Goal: Complete application form

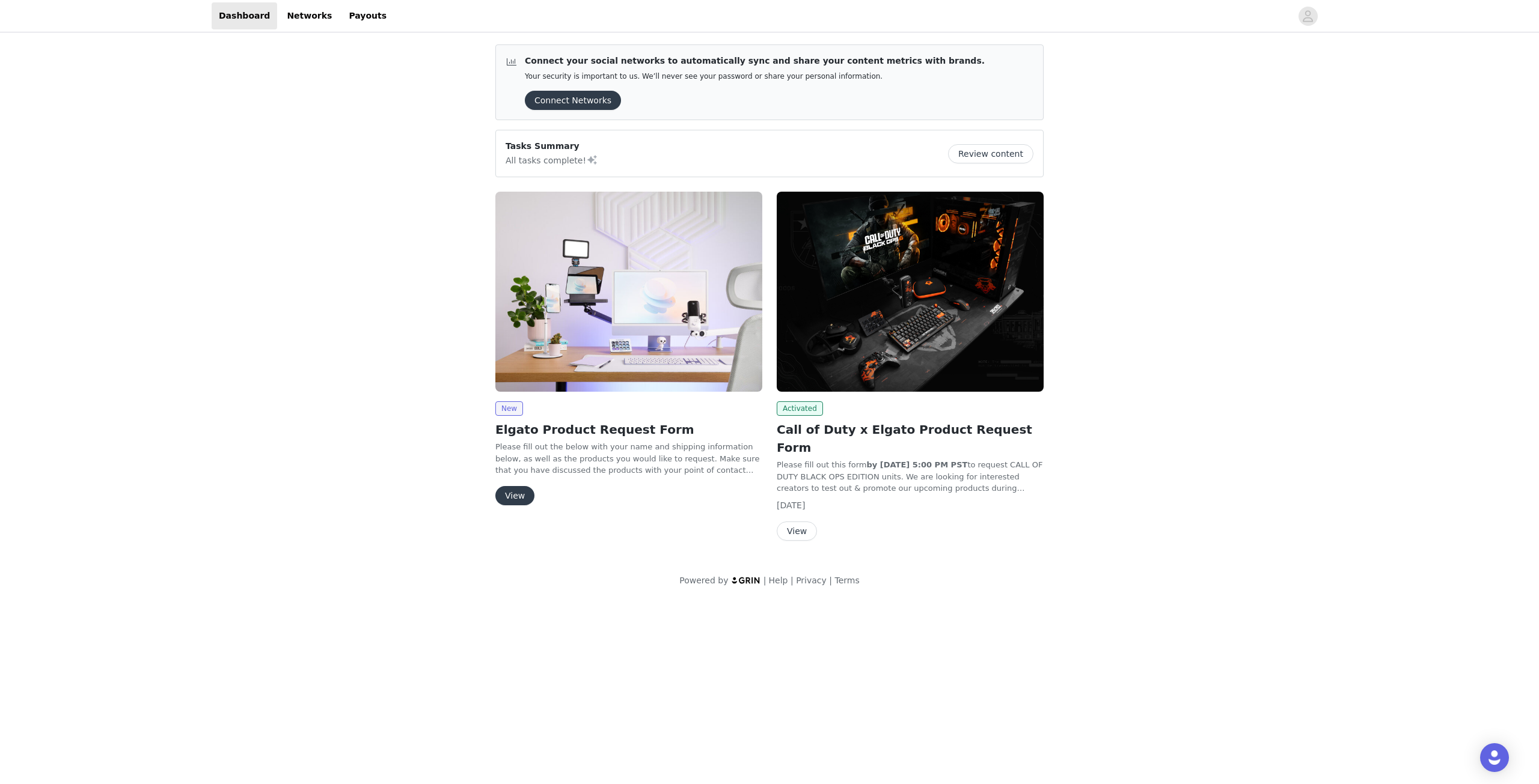
click at [519, 502] on button "View" at bounding box center [515, 496] width 39 height 19
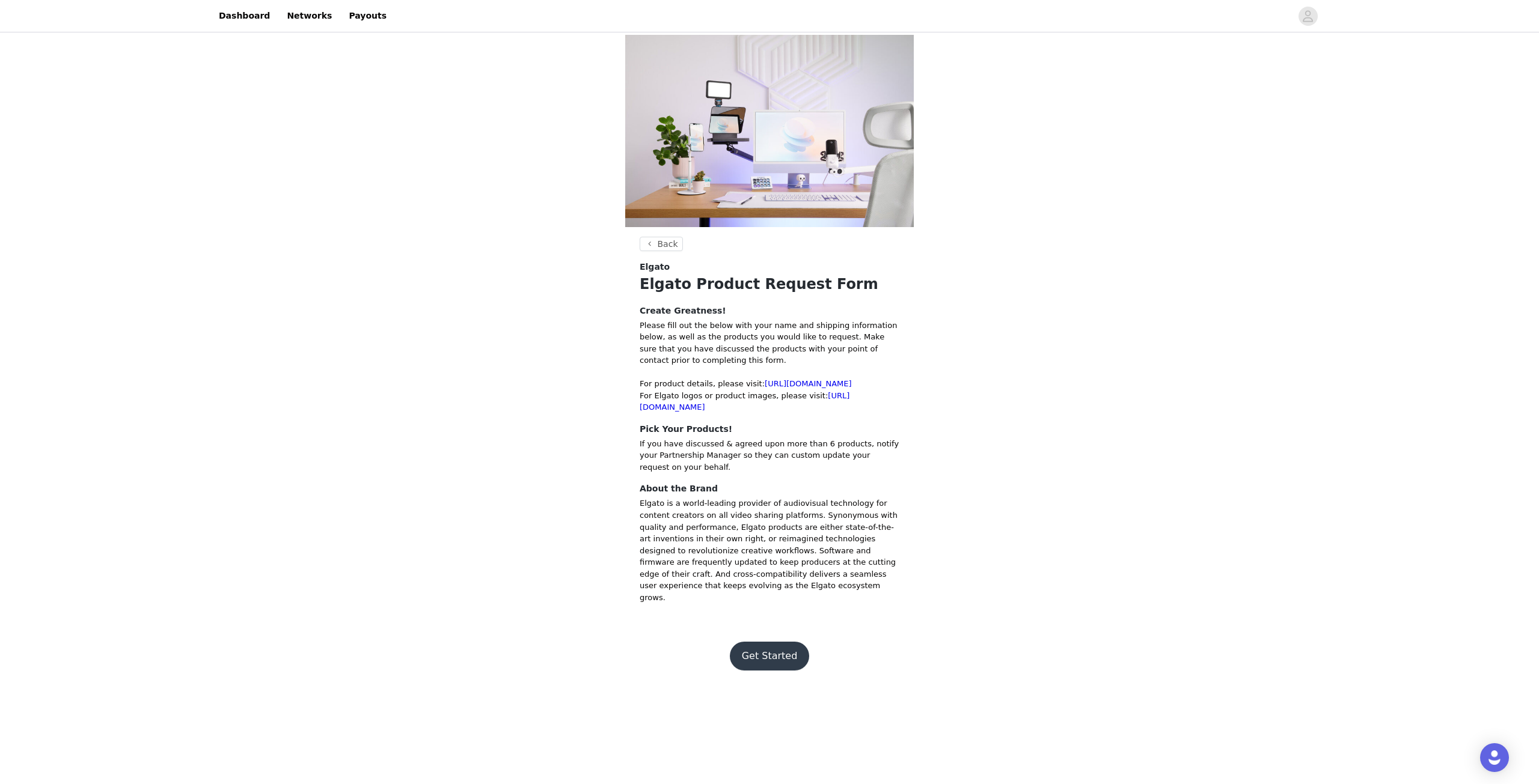
click at [774, 642] on button "Get Started" at bounding box center [770, 657] width 80 height 29
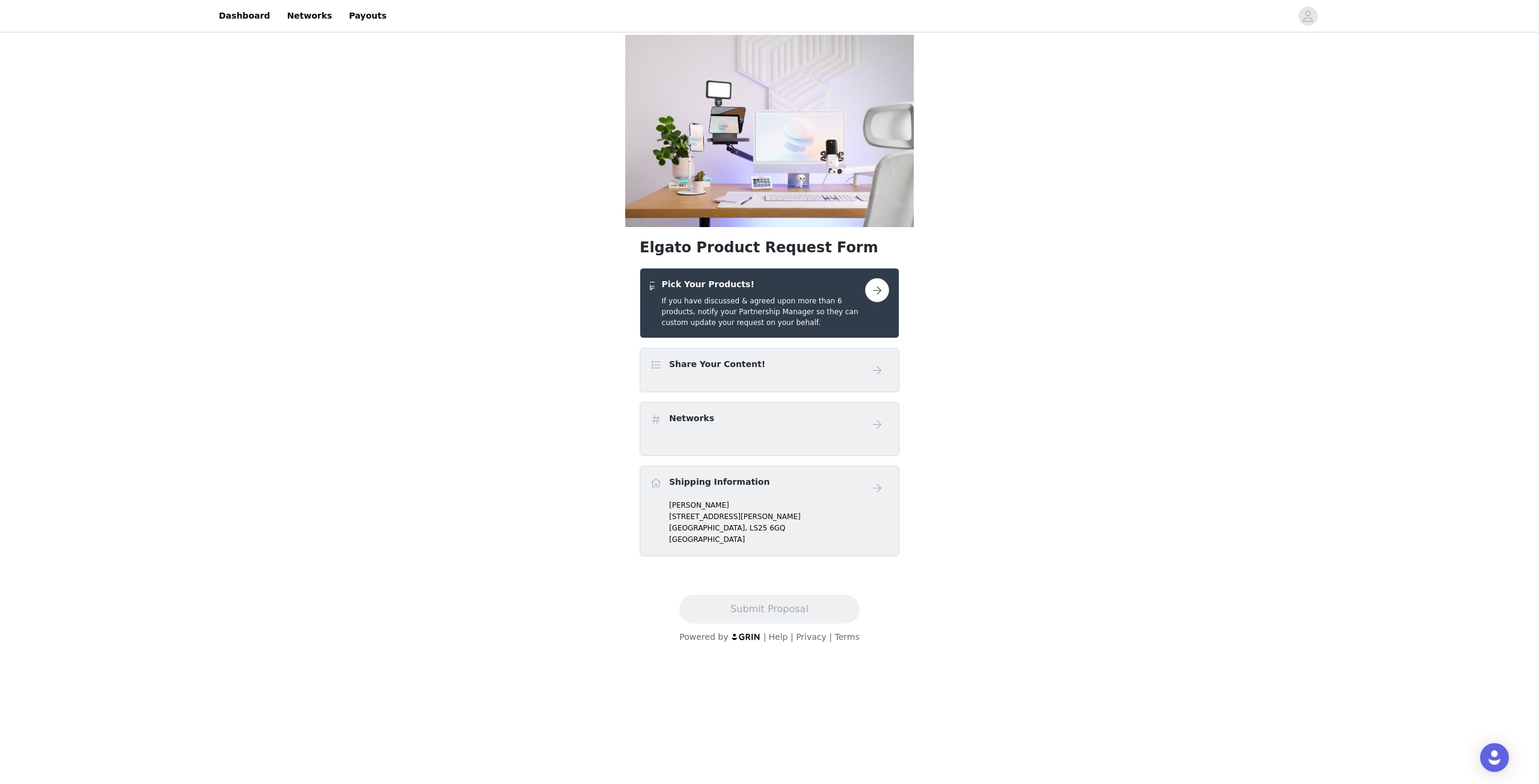
click at [876, 295] on button "button" at bounding box center [877, 291] width 24 height 24
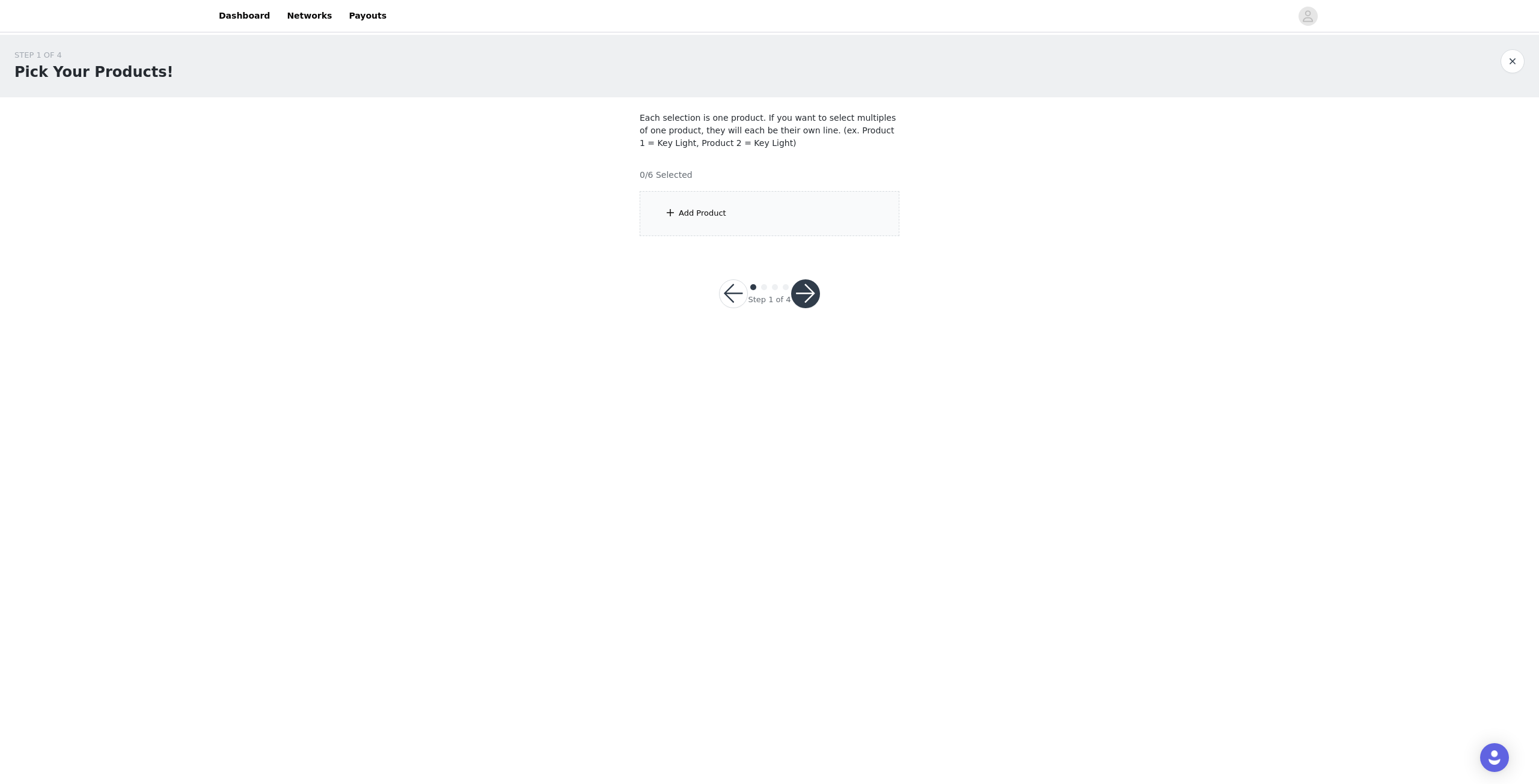
click at [705, 219] on div "Add Product" at bounding box center [770, 213] width 260 height 45
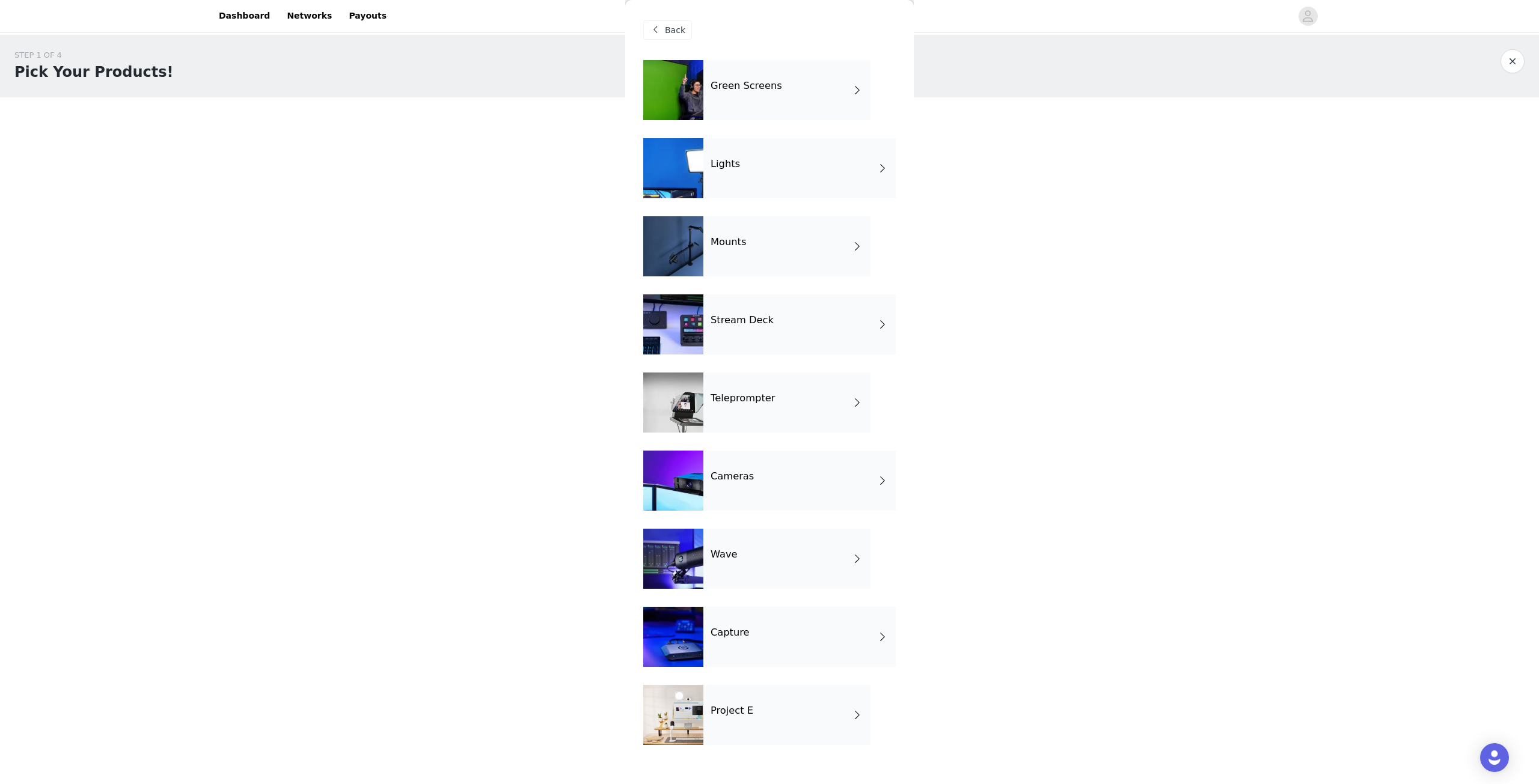
click at [787, 469] on div "Cameras" at bounding box center [799, 480] width 192 height 60
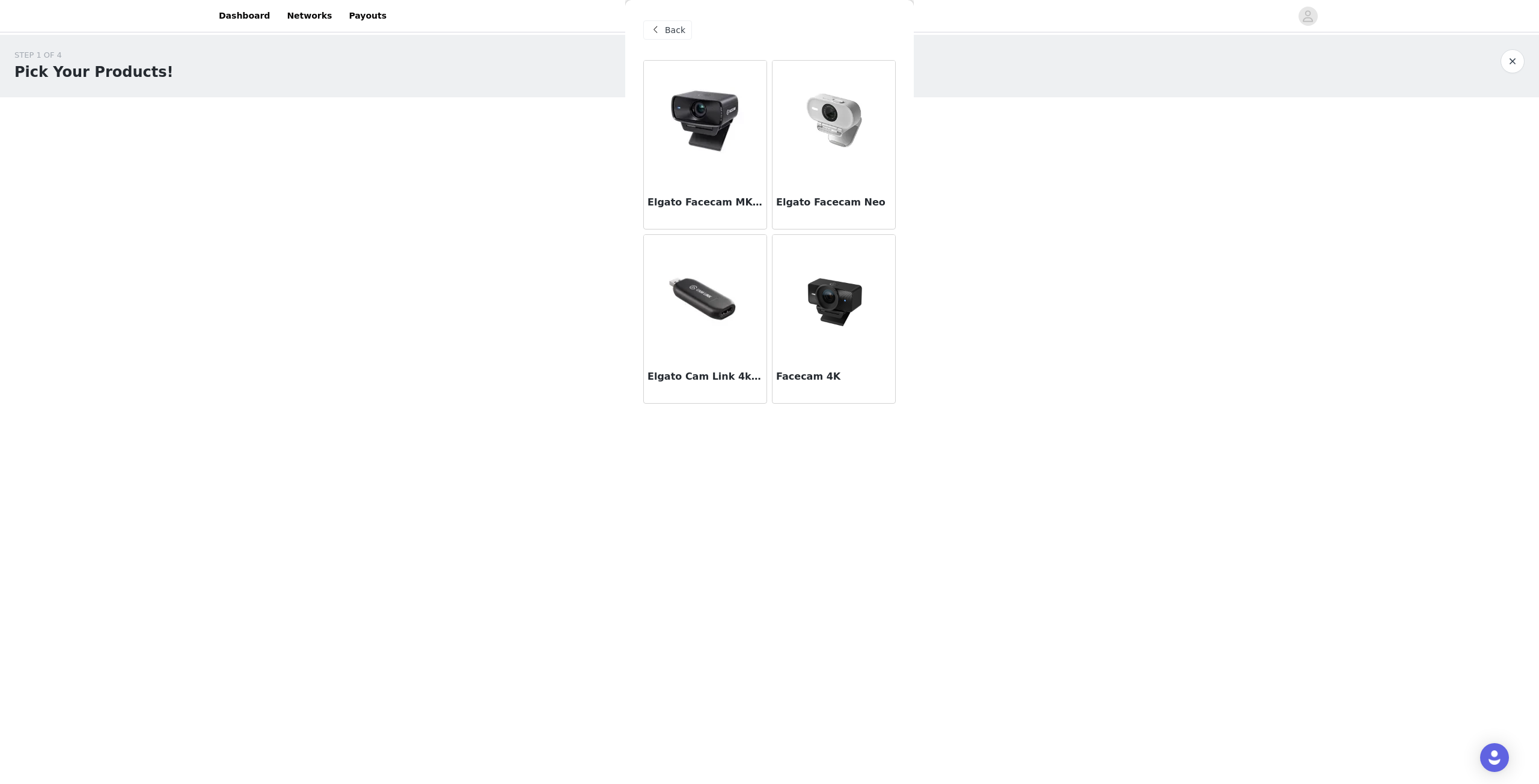
click at [830, 347] on img at bounding box center [834, 295] width 120 height 120
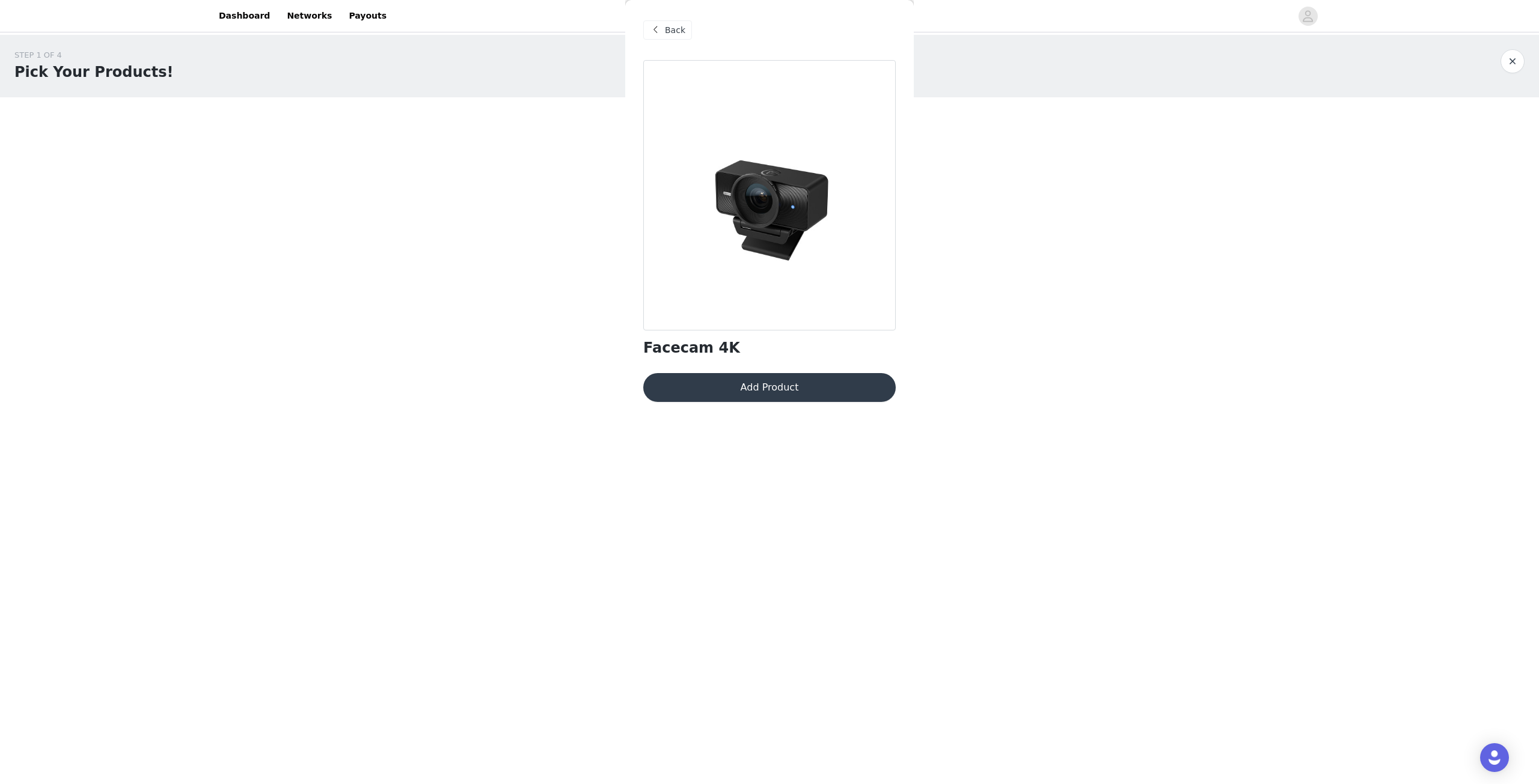
click at [831, 390] on button "Add Product" at bounding box center [769, 388] width 252 height 29
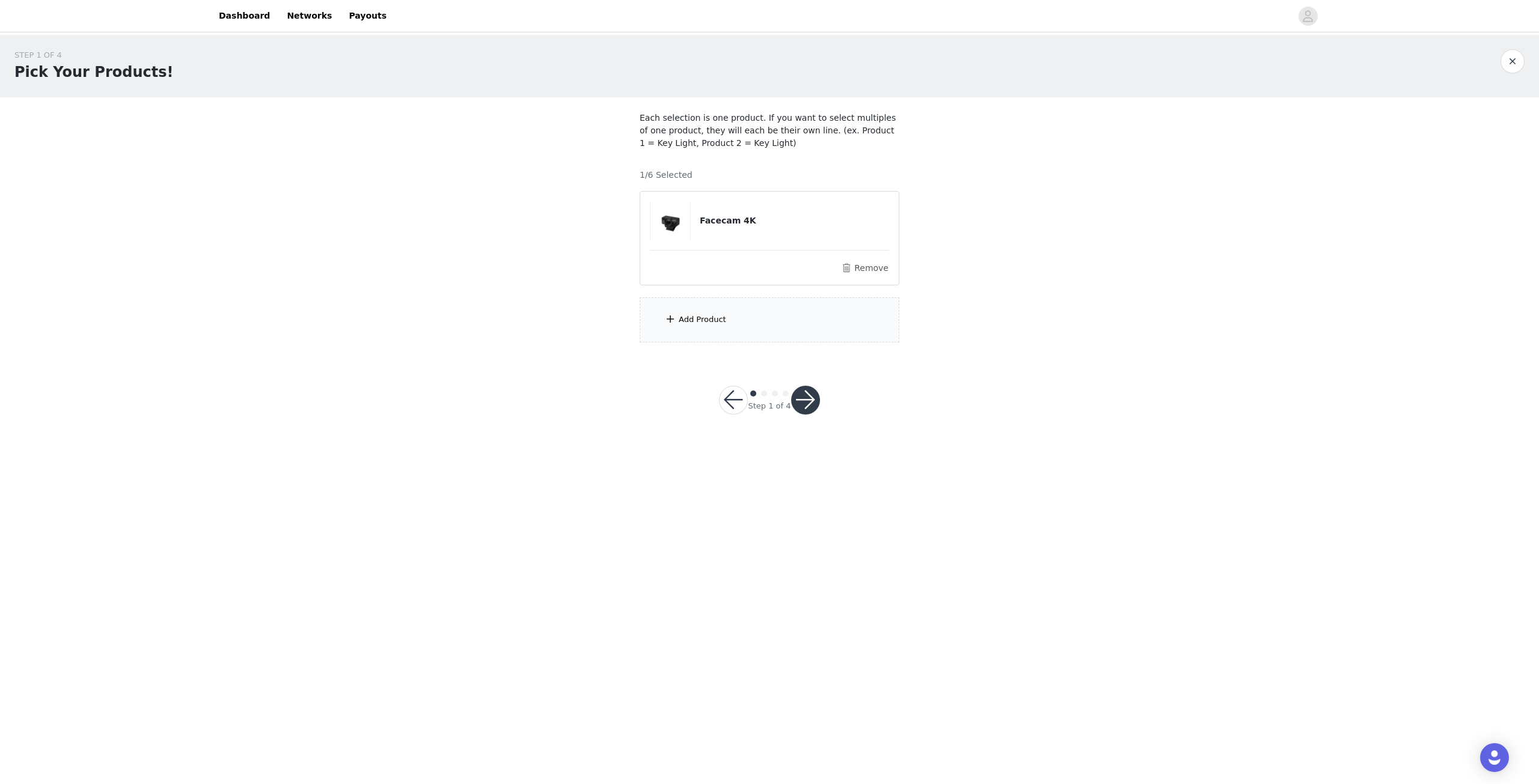
click at [714, 324] on div "Add Product" at bounding box center [702, 320] width 47 height 12
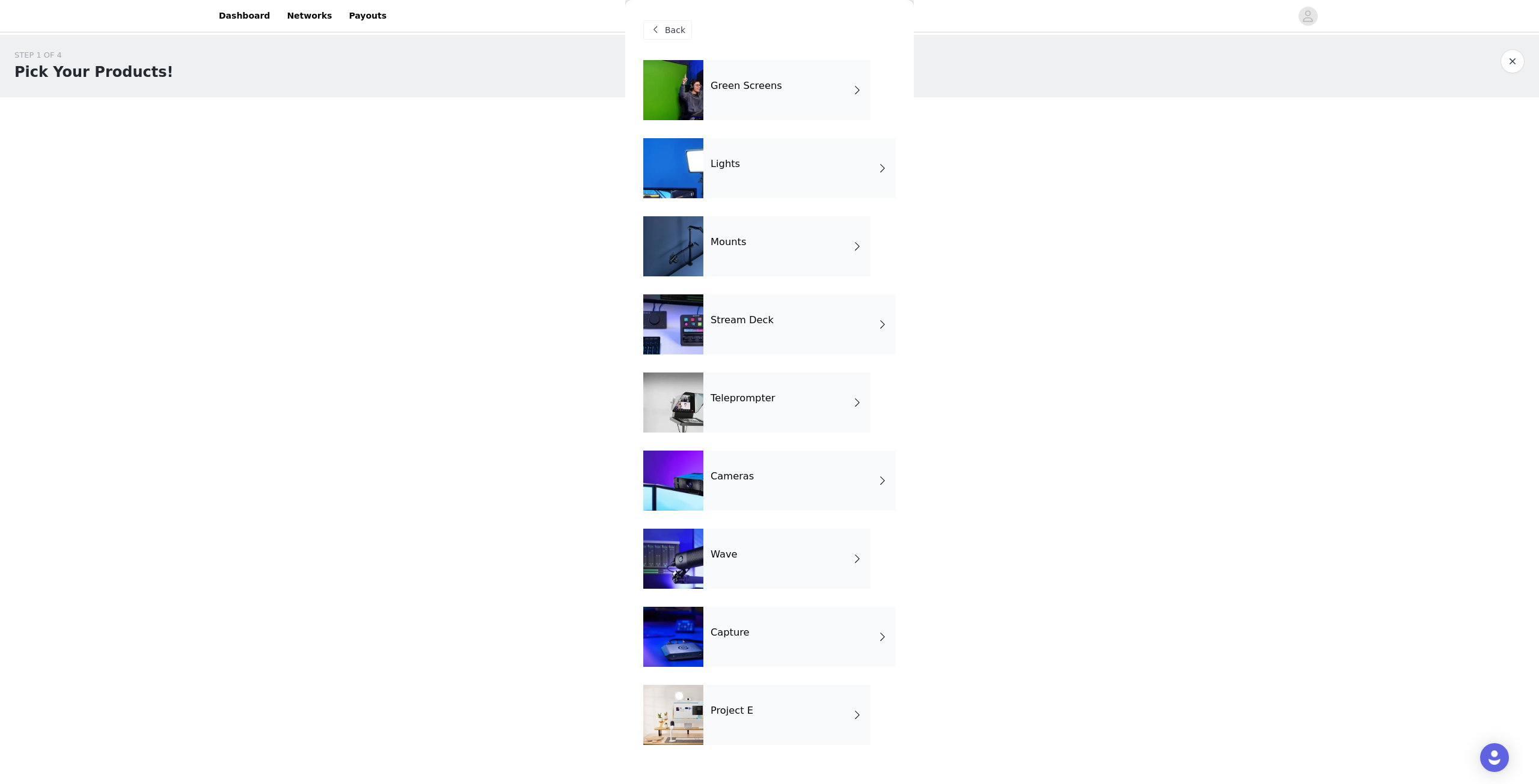
click at [616, 313] on div "STEP 1 OF 4 Pick Your Products! Each selection is one product. If you want to s…" at bounding box center [770, 196] width 1539 height 322
click at [682, 32] on span "Back" at bounding box center [675, 31] width 20 height 13
click at [674, 28] on span "Back" at bounding box center [675, 31] width 20 height 13
click at [776, 156] on div "Lights" at bounding box center [799, 168] width 192 height 60
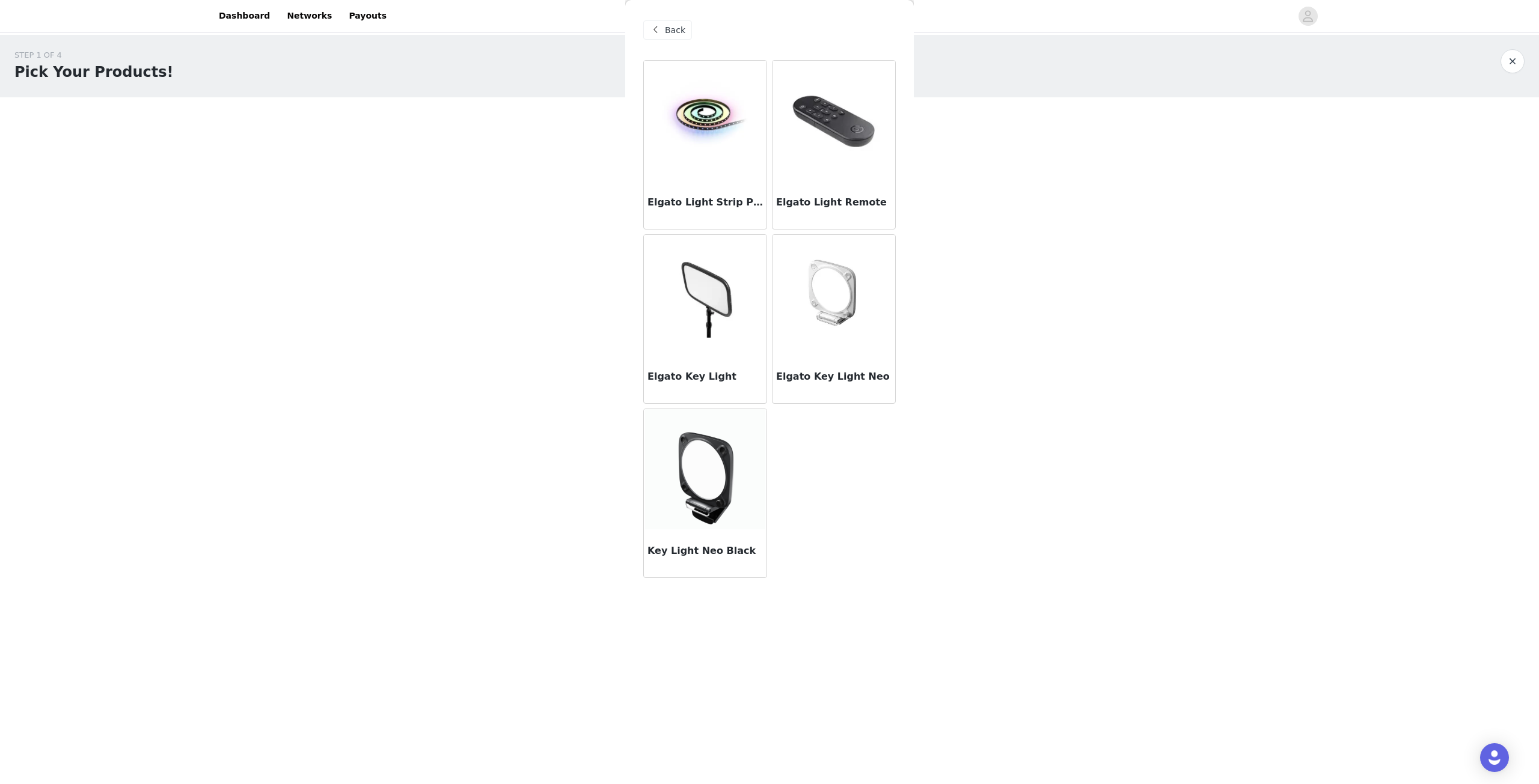
click at [665, 23] on div "Back" at bounding box center [667, 30] width 49 height 19
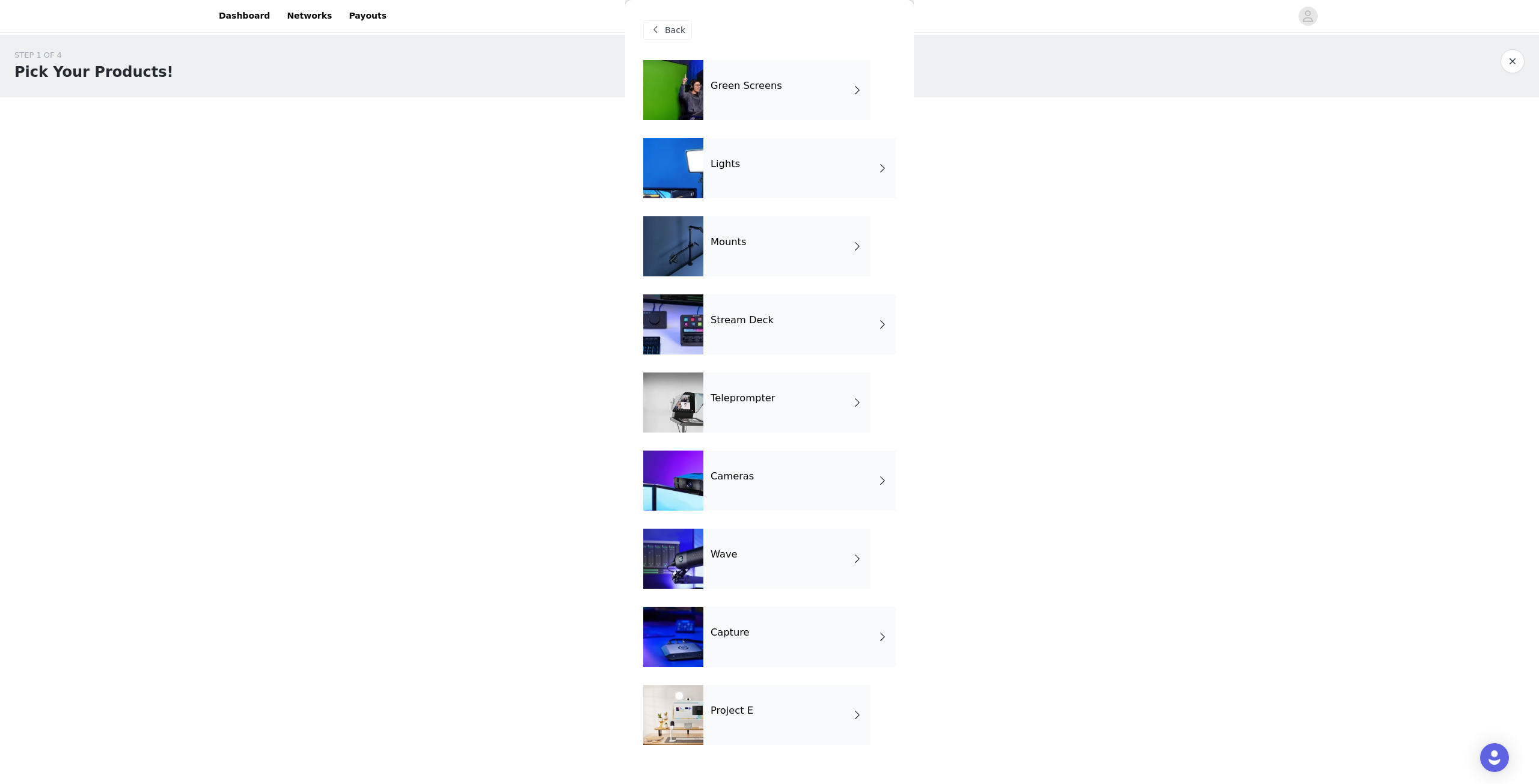
click at [667, 26] on span "Back" at bounding box center [675, 31] width 20 height 13
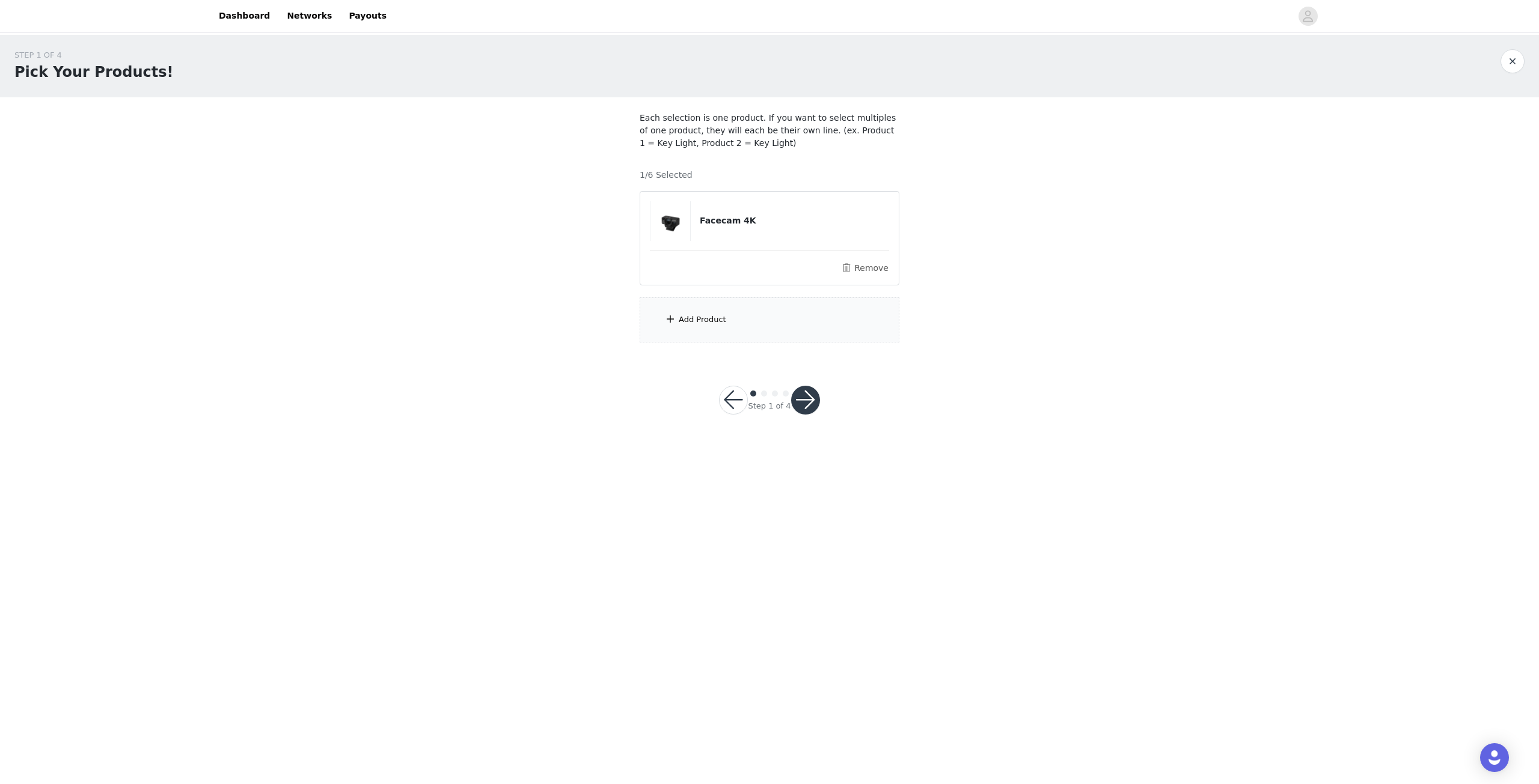
click at [812, 409] on button "button" at bounding box center [805, 400] width 29 height 29
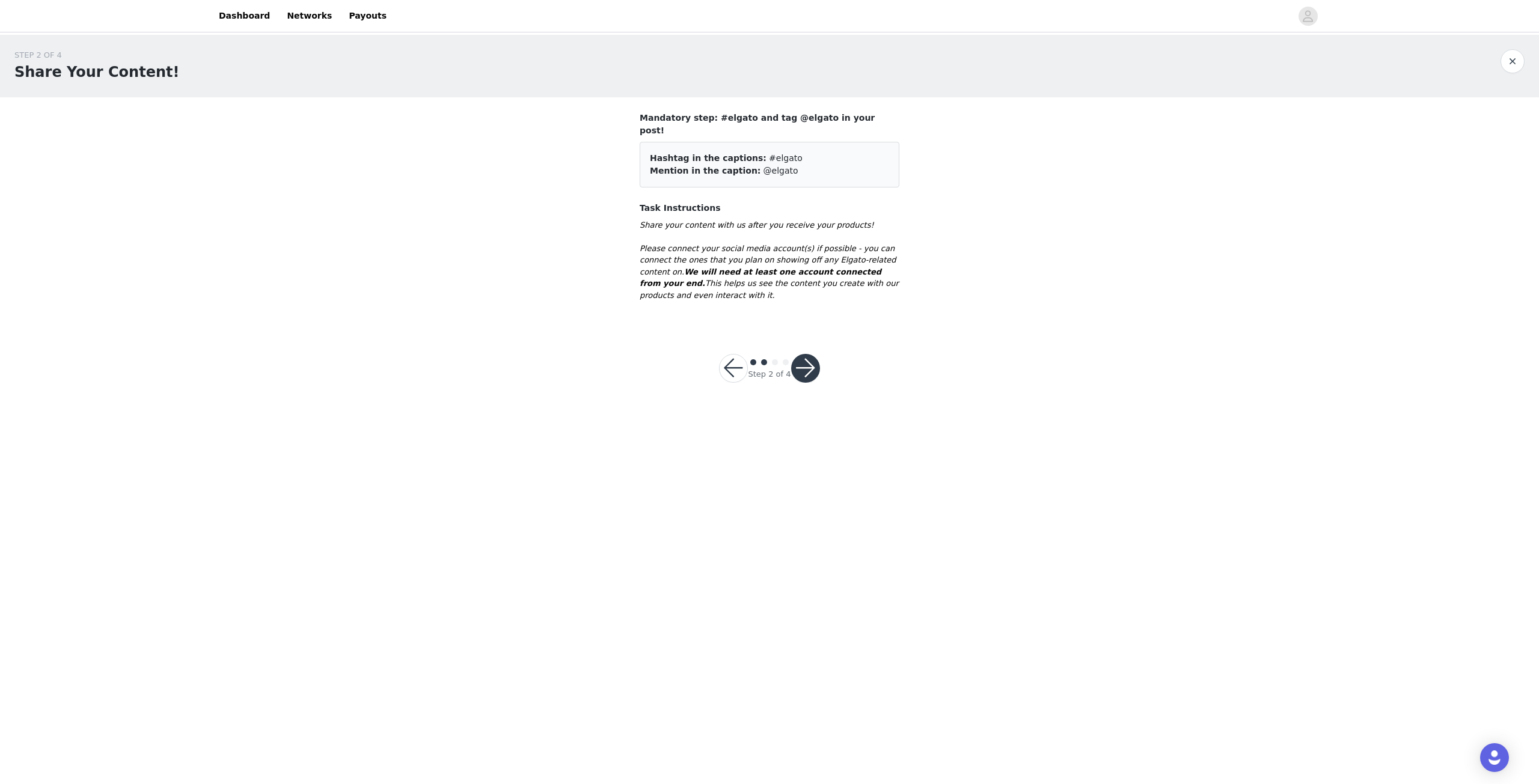
click at [814, 354] on button "button" at bounding box center [805, 368] width 29 height 29
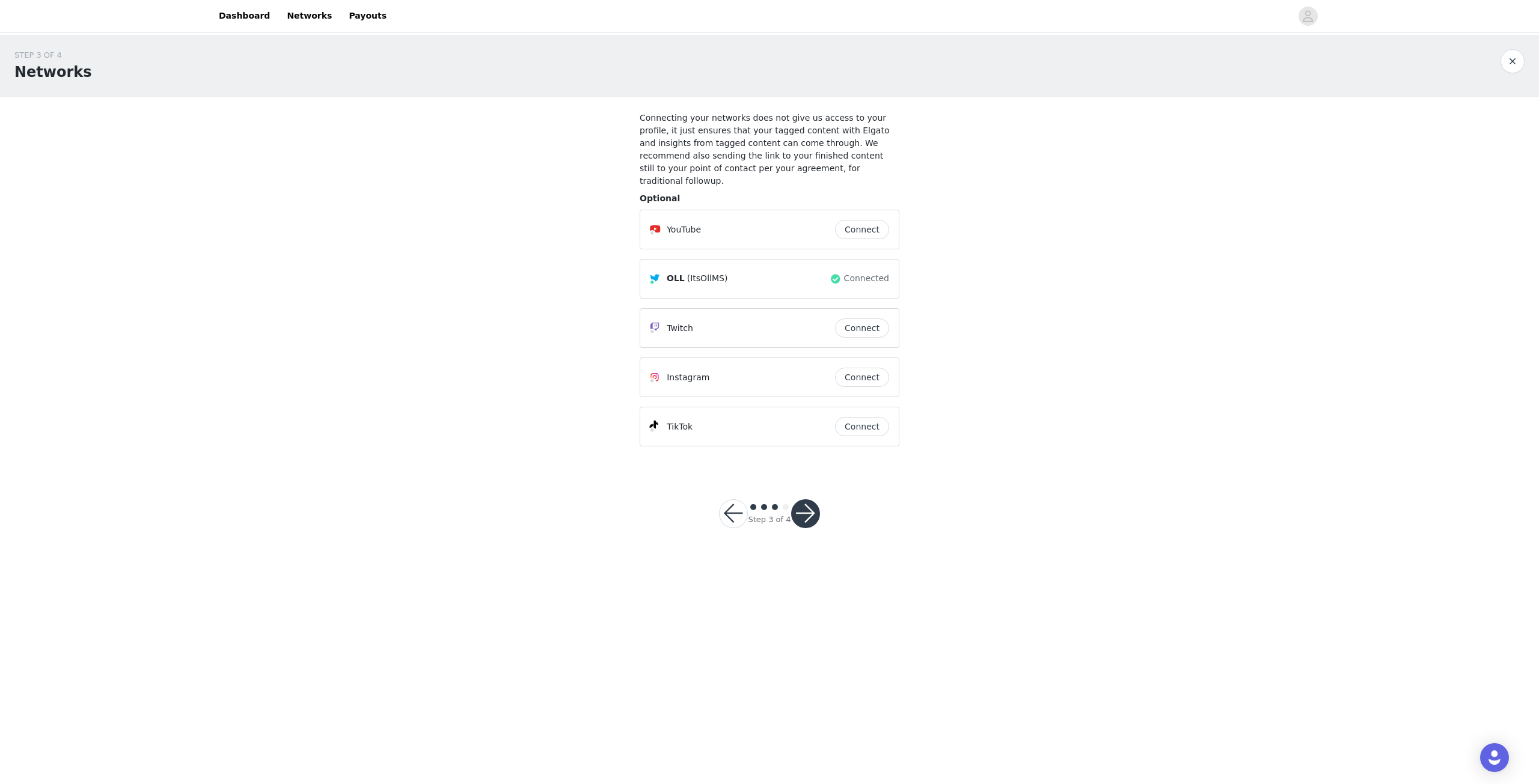
click at [813, 505] on button "button" at bounding box center [805, 514] width 29 height 29
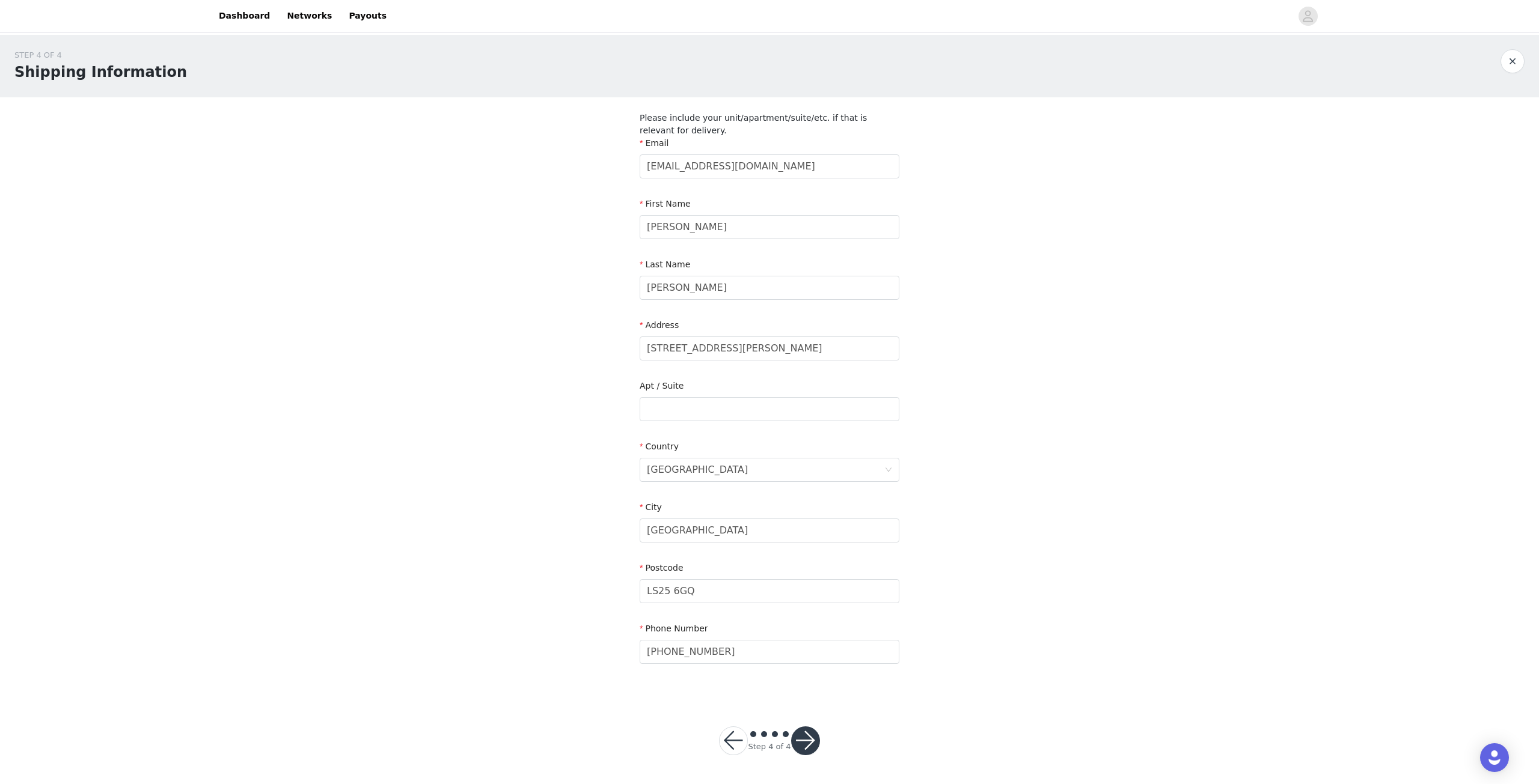
click at [740, 747] on button "button" at bounding box center [734, 741] width 29 height 29
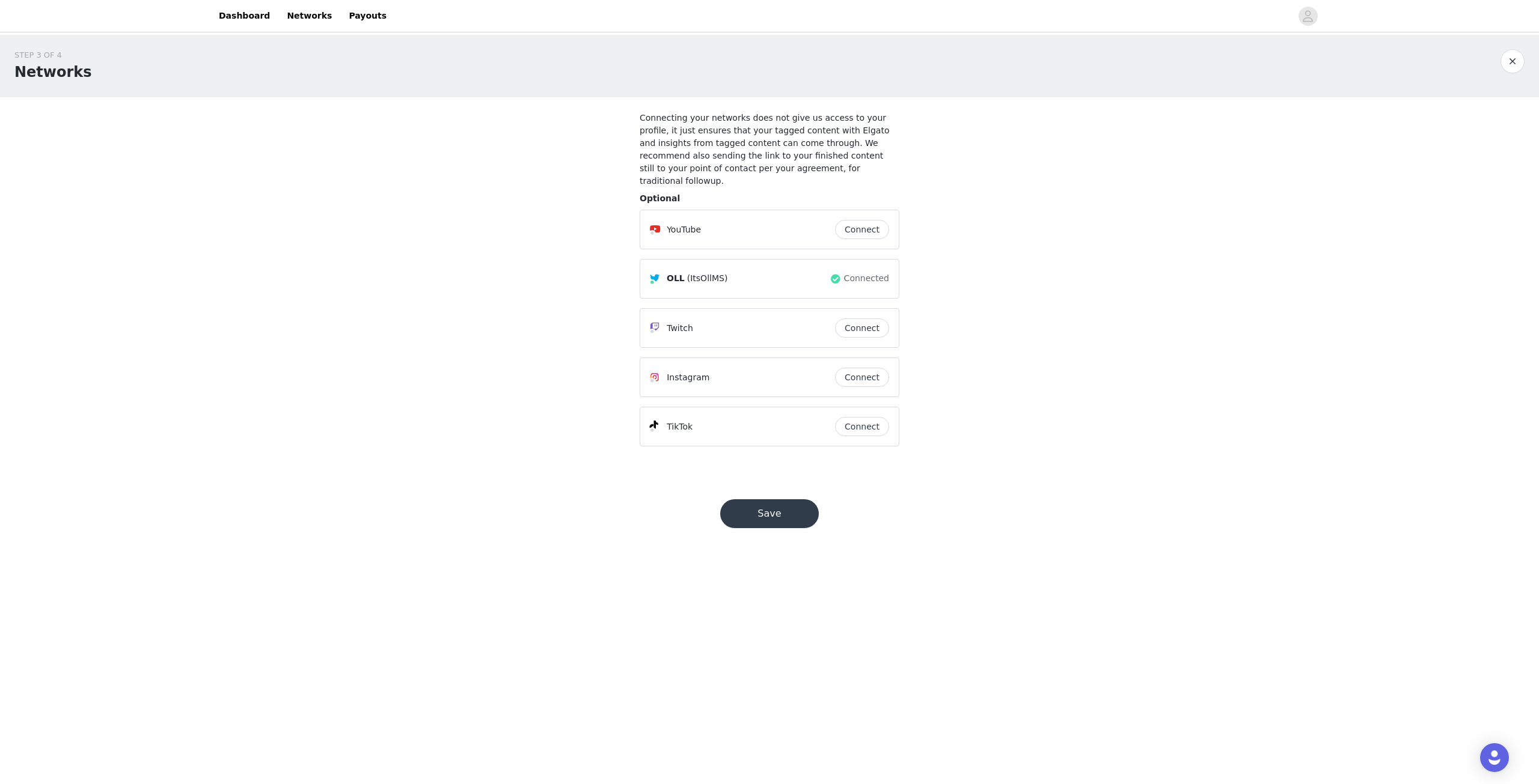
click at [864, 368] on button "Connect" at bounding box center [861, 377] width 54 height 19
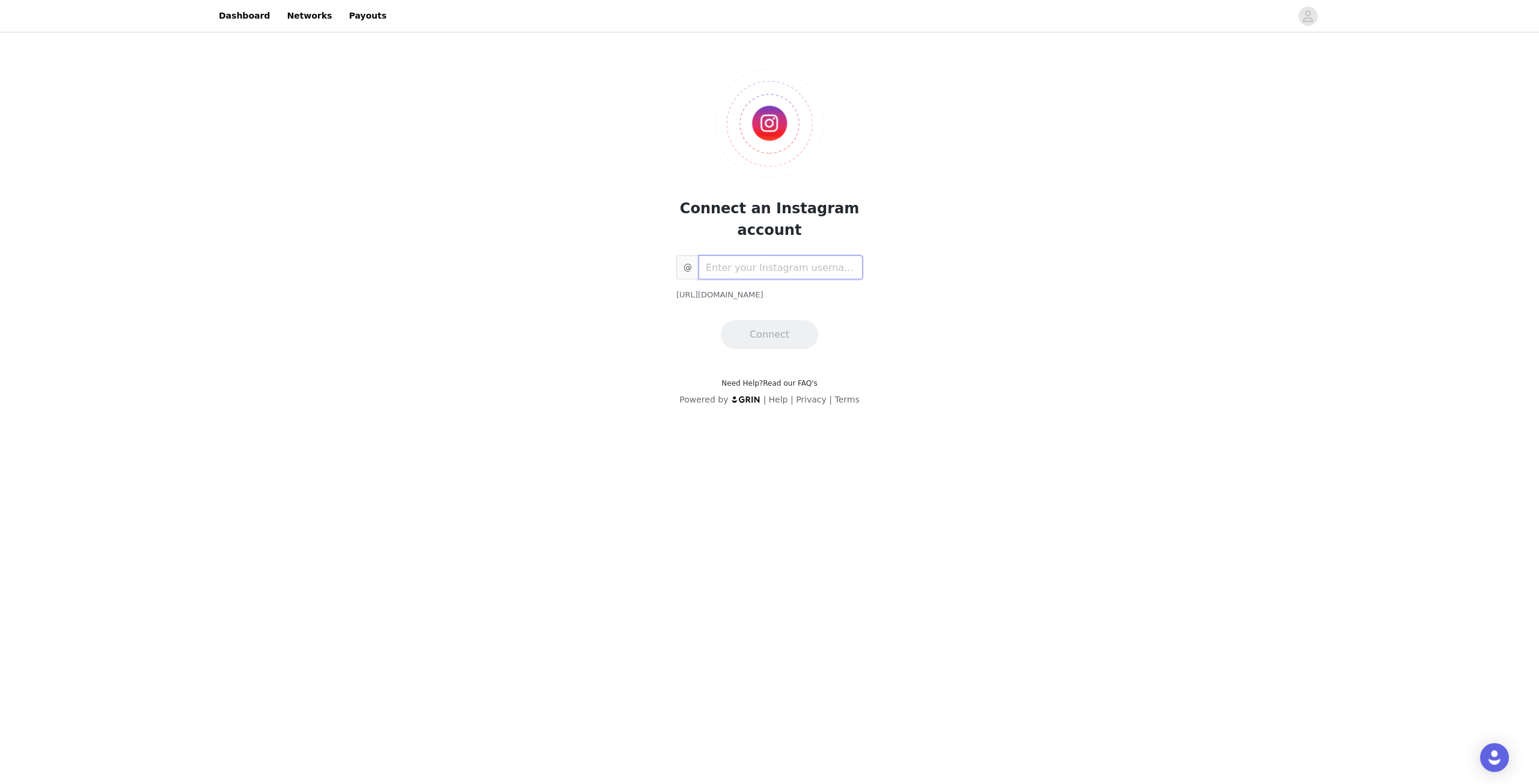
click at [774, 265] on input "text" at bounding box center [780, 268] width 164 height 24
click at [722, 265] on input "text" at bounding box center [780, 268] width 164 height 24
paste input "[URL][DOMAIN_NAME]"
type input "oll_ms"
click at [791, 337] on button "Connect" at bounding box center [770, 335] width 97 height 29
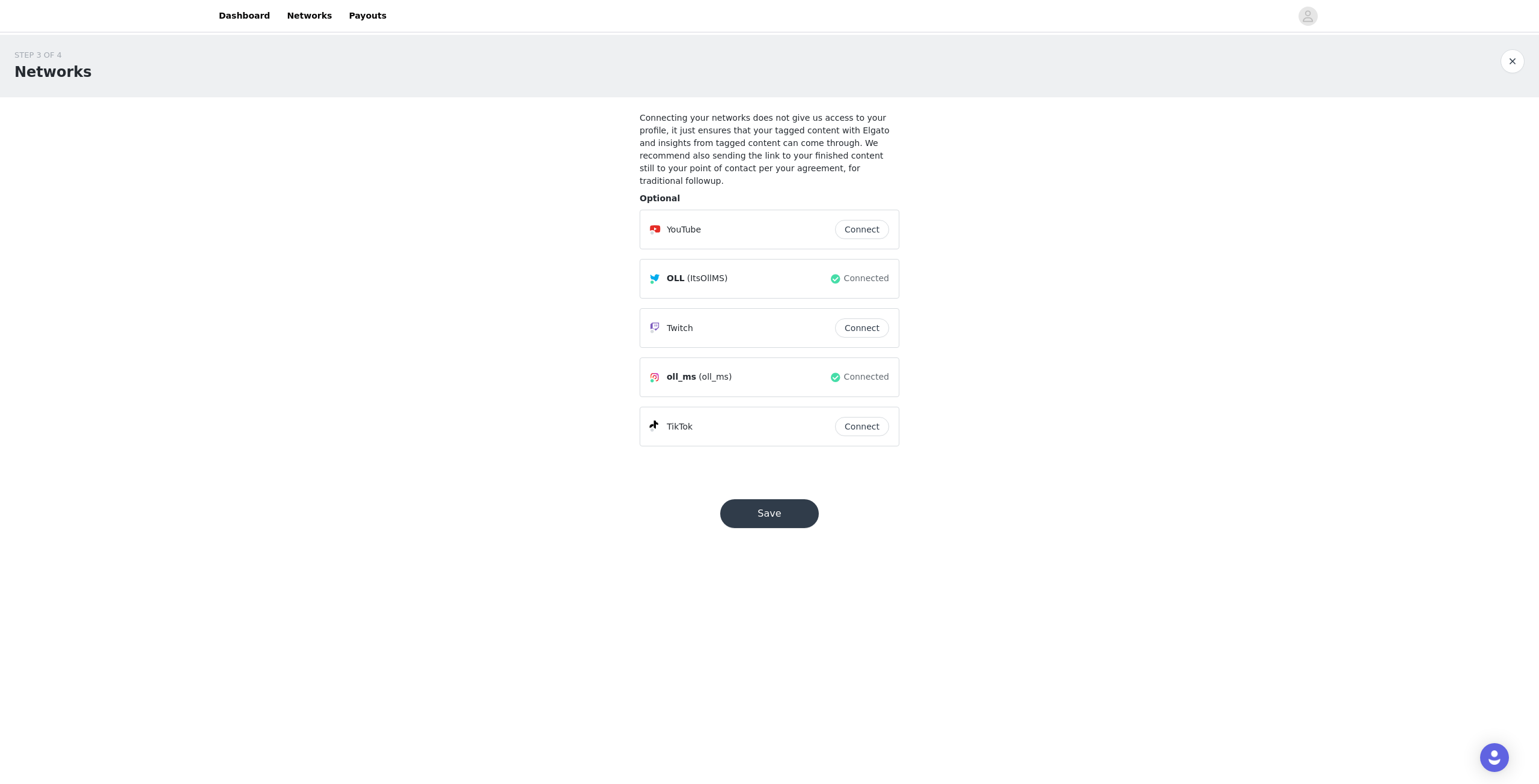
click at [788, 505] on button "Save" at bounding box center [769, 514] width 98 height 29
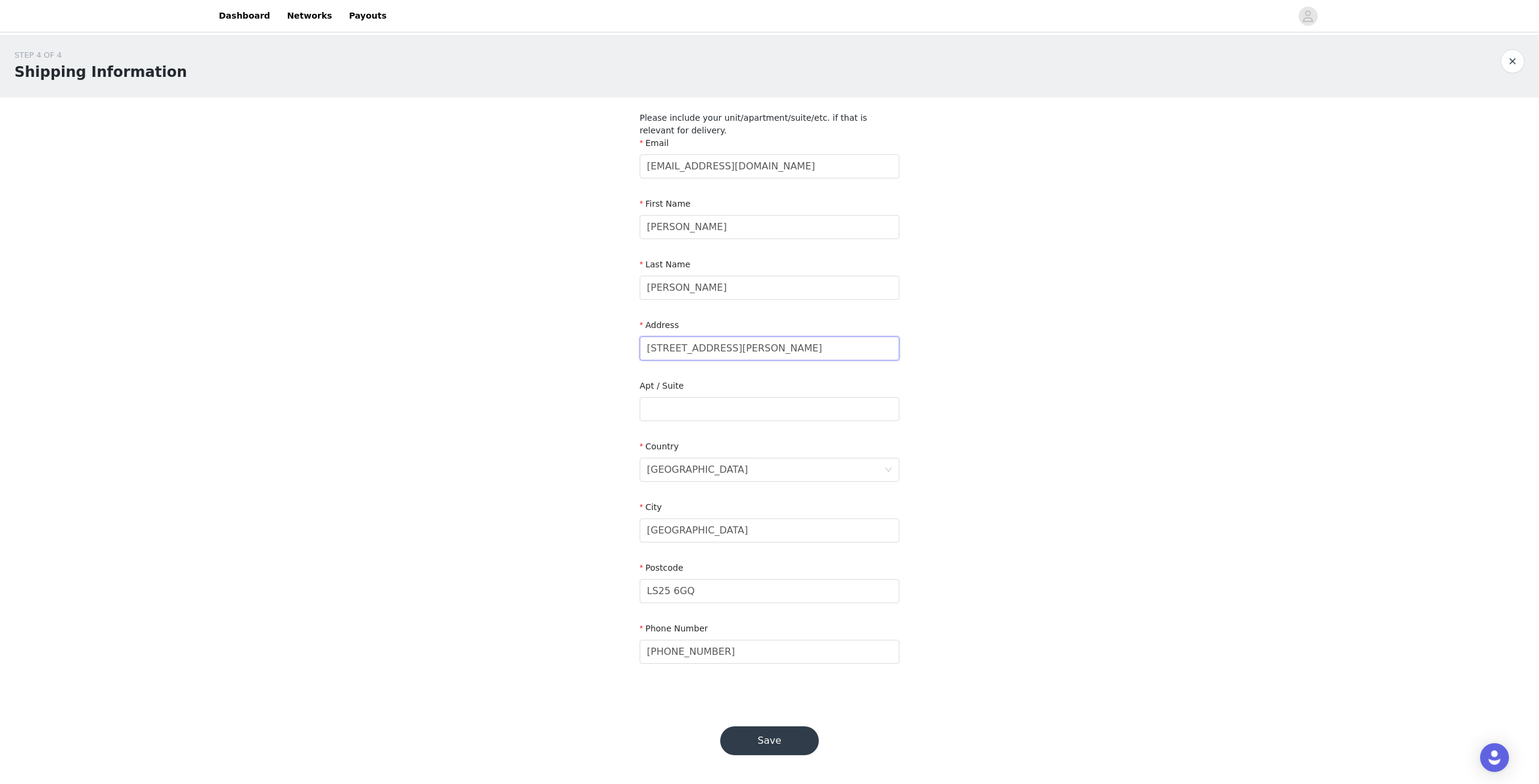
click at [714, 351] on input "[STREET_ADDRESS][PERSON_NAME]" at bounding box center [770, 349] width 260 height 24
type input "[STREET_ADDRESS]"
click at [787, 739] on button "Save" at bounding box center [769, 741] width 98 height 29
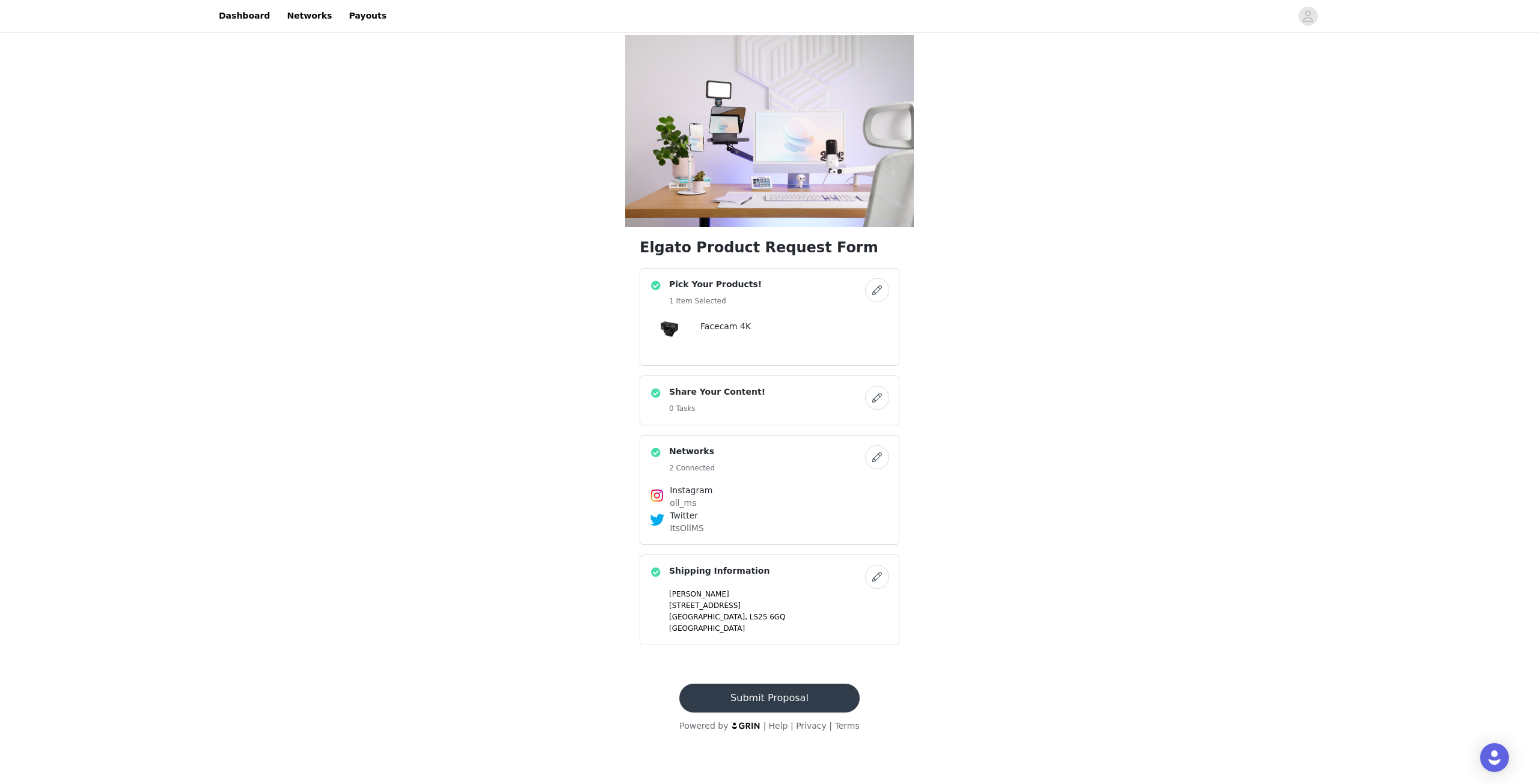
click at [804, 695] on button "Submit Proposal" at bounding box center [769, 699] width 179 height 29
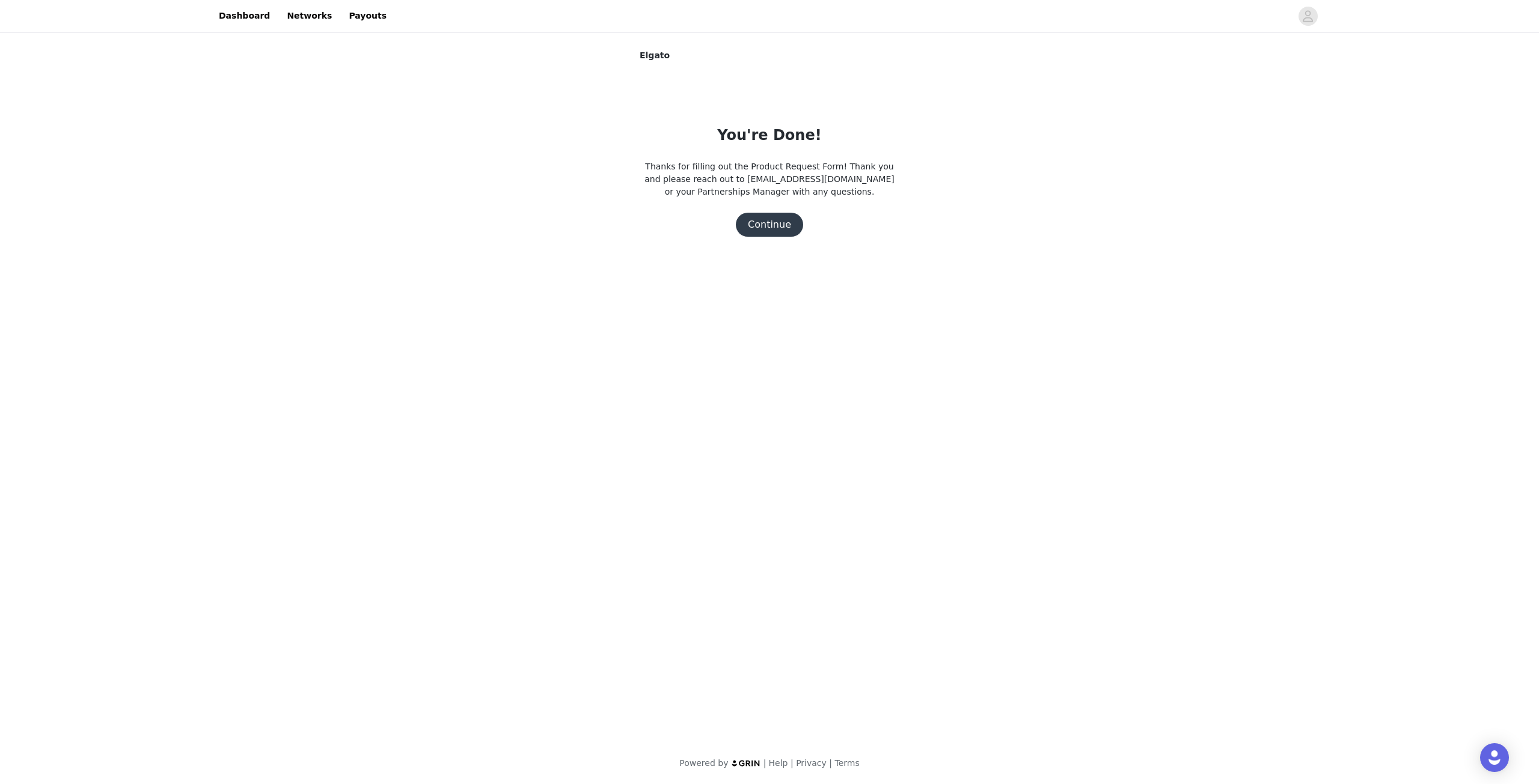
click at [774, 222] on button "Continue" at bounding box center [769, 225] width 67 height 24
